Goal: Use online tool/utility: Utilize a website feature to perform a specific function

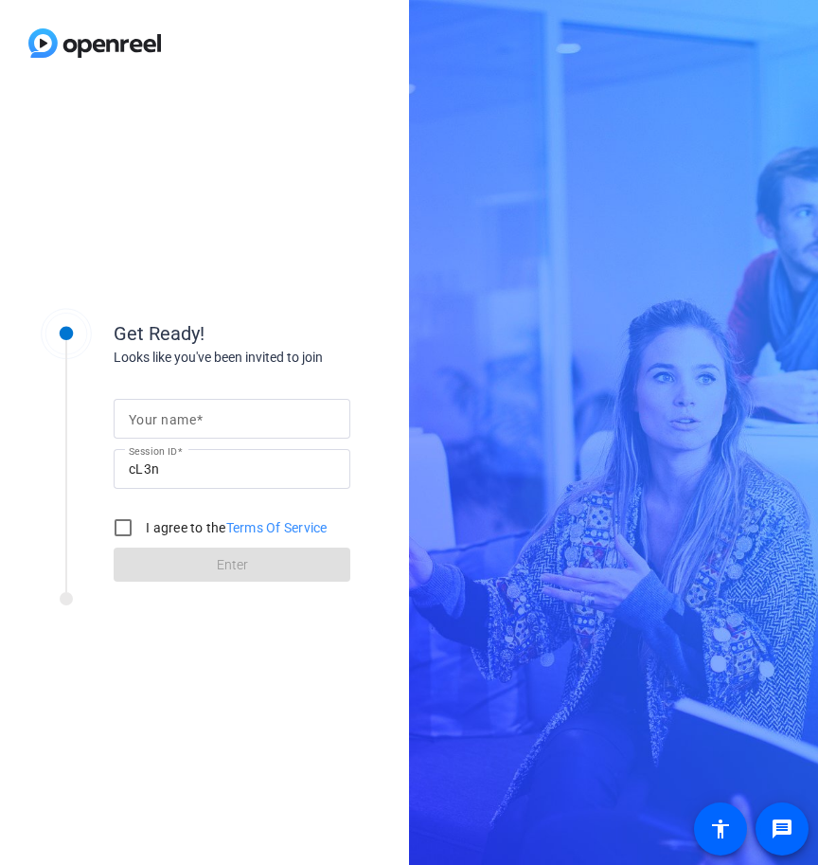
click at [223, 414] on input "Your name" at bounding box center [232, 418] width 206 height 23
type input "[PERSON_NAME]"
click at [123, 529] on input "I agree to the Terms Of Service" at bounding box center [123, 527] width 38 height 38
checkbox input "true"
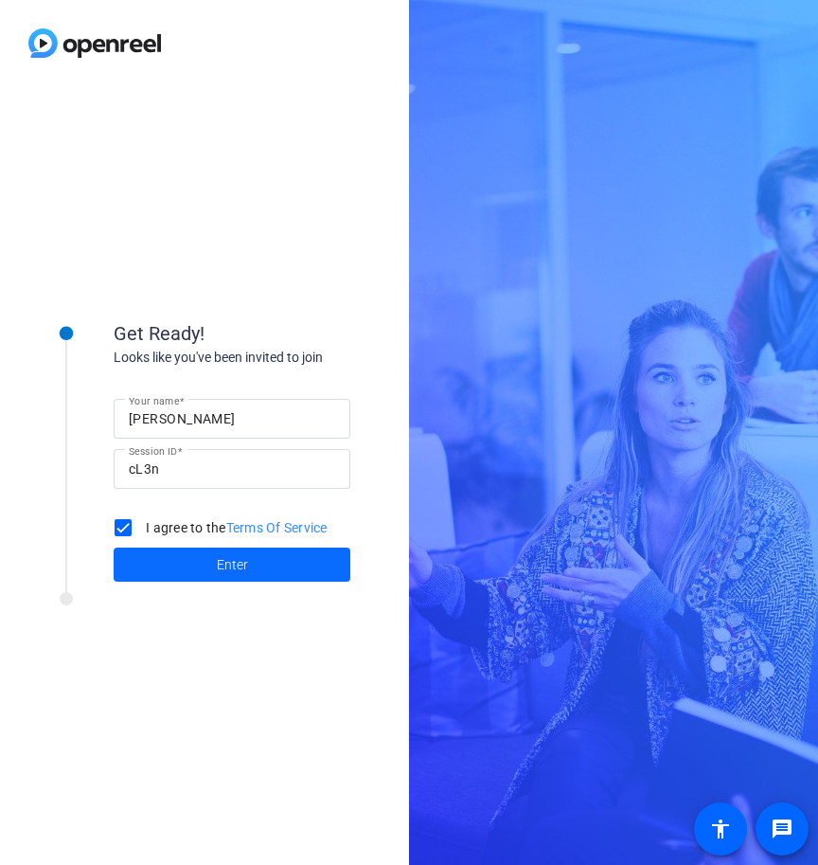
click at [235, 551] on span at bounding box center [232, 564] width 237 height 45
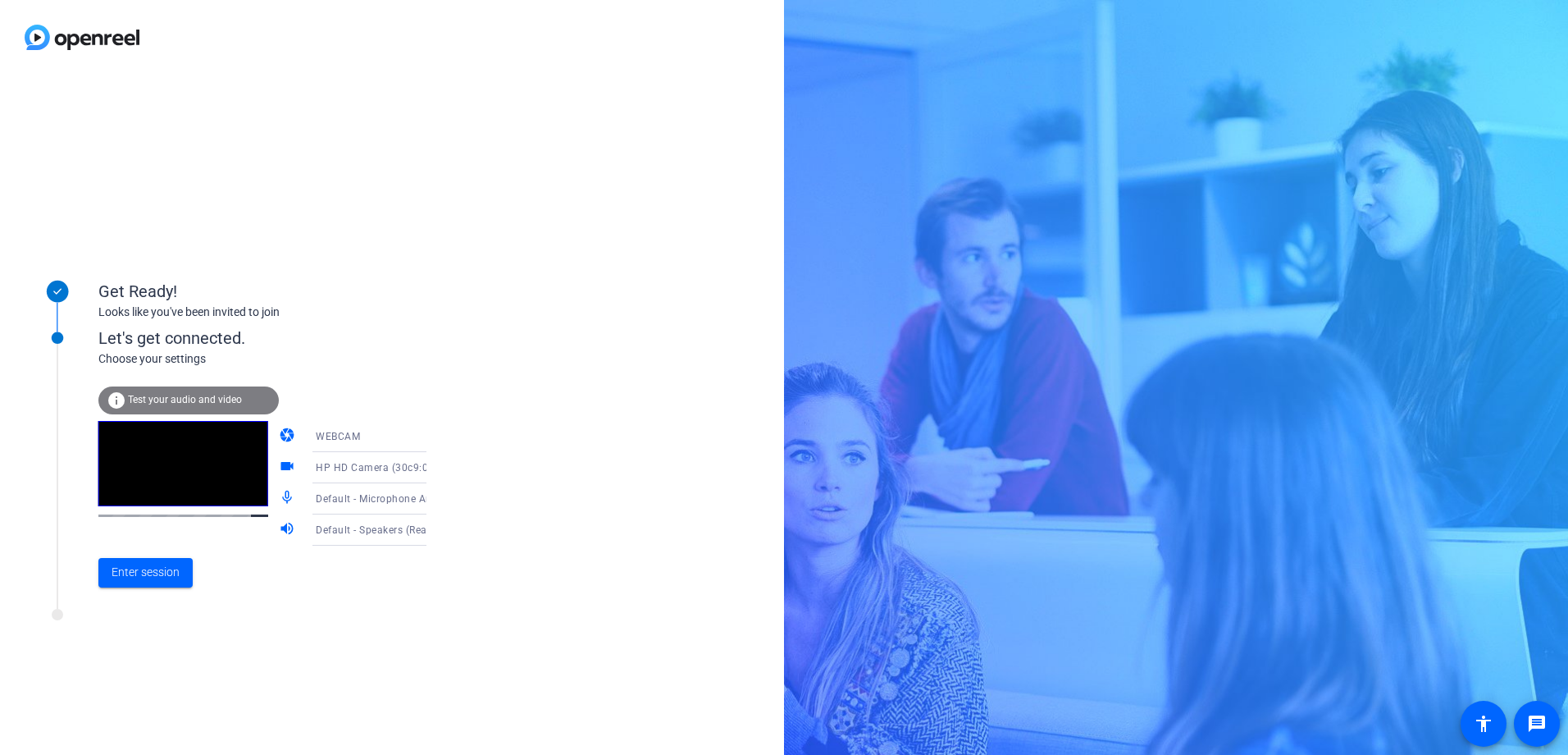
click at [433, 431] on icon at bounding box center [443, 436] width 20 height 20
click at [327, 467] on span "WEBCAM" at bounding box center [314, 468] width 43 height 20
click at [178, 463] on video at bounding box center [184, 464] width 170 height 85
click at [433, 464] on icon at bounding box center [443, 467] width 20 height 20
click at [411, 468] on div at bounding box center [784, 377] width 1568 height 755
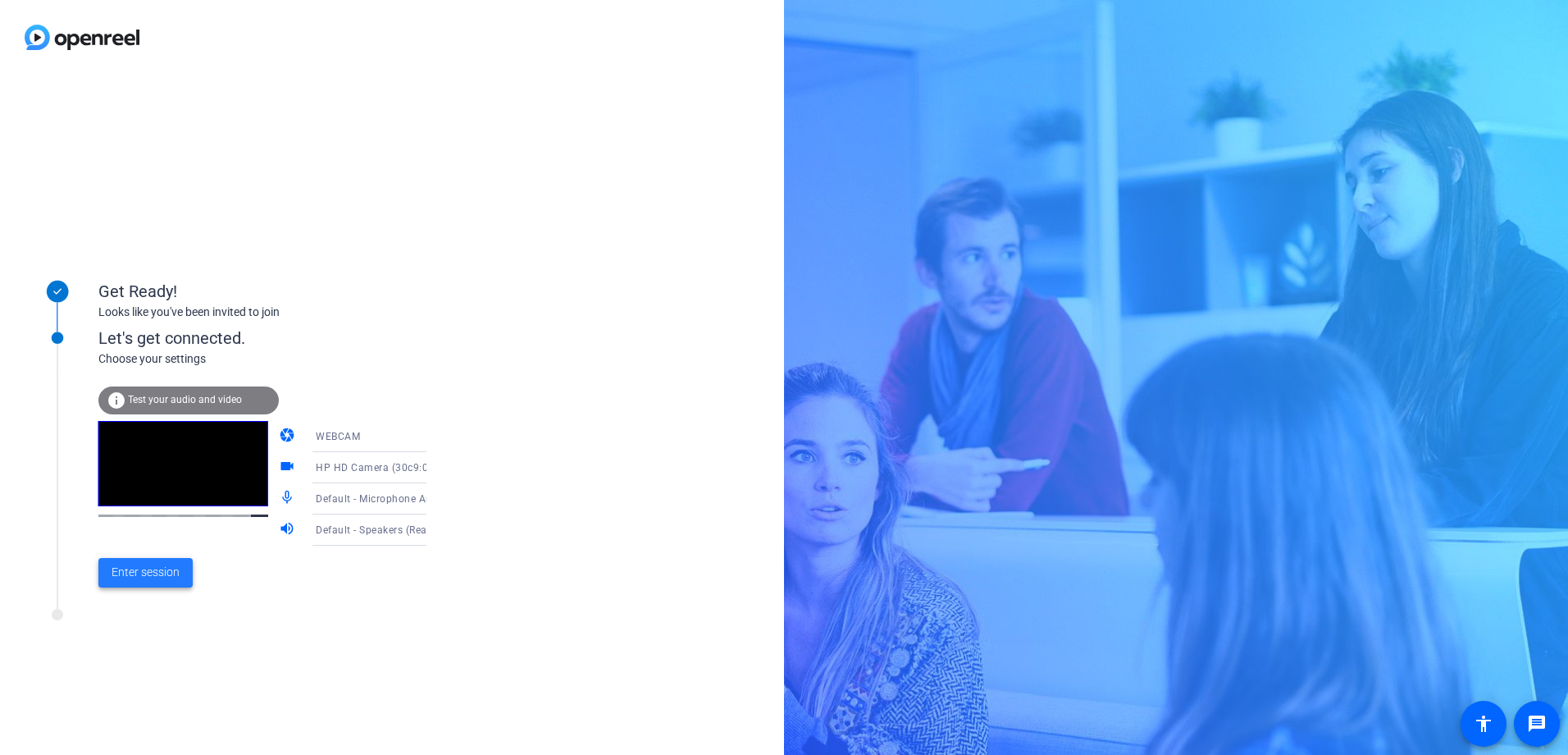
click at [178, 568] on span "Enter session" at bounding box center [146, 573] width 68 height 17
